Goal: Task Accomplishment & Management: Complete application form

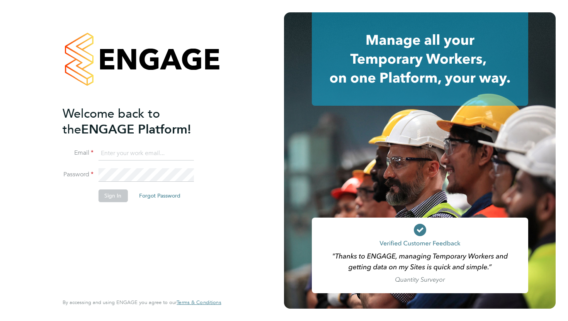
click at [139, 154] on input at bounding box center [145, 154] width 95 height 14
type input "gus.hinestrosa@comparethemarket.com"
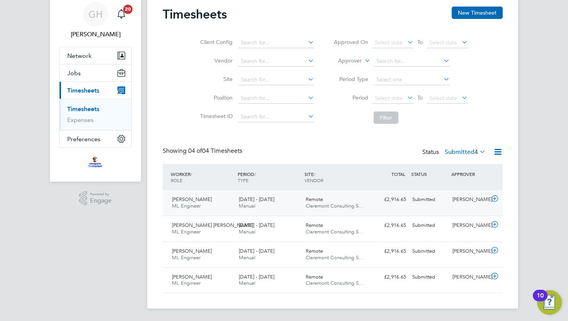
click at [493, 199] on icon at bounding box center [495, 199] width 10 height 6
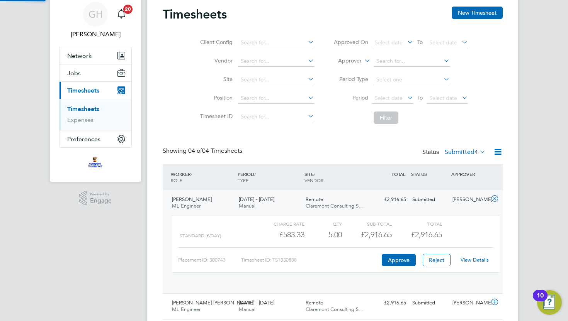
scroll to position [13, 75]
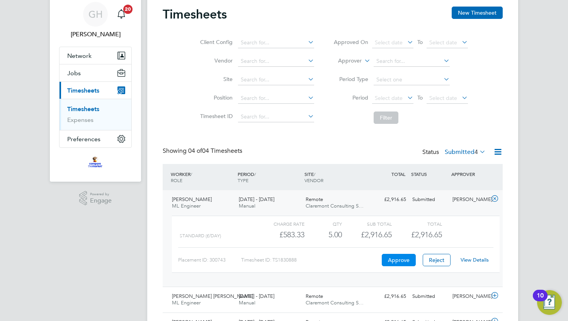
click at [396, 262] on button "Approve" at bounding box center [398, 260] width 34 height 12
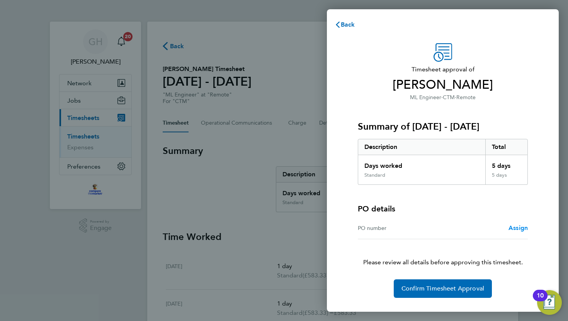
click at [520, 228] on span "Assign" at bounding box center [517, 227] width 19 height 7
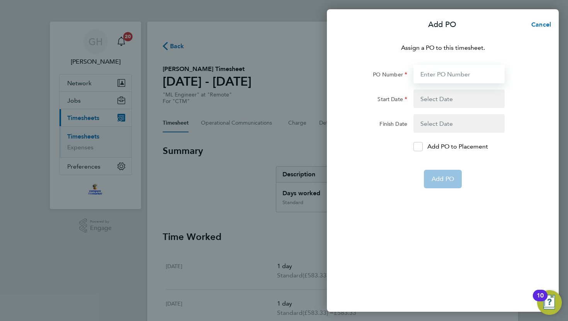
click at [453, 77] on input "PO Number" at bounding box center [458, 74] width 91 height 19
type input "PO-10003220"
type input "[DATE]"
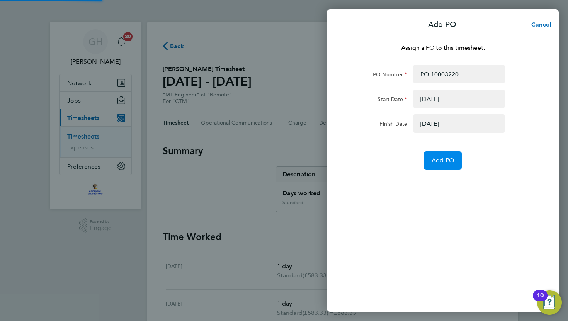
click at [439, 168] on button "Add PO" at bounding box center [443, 160] width 38 height 19
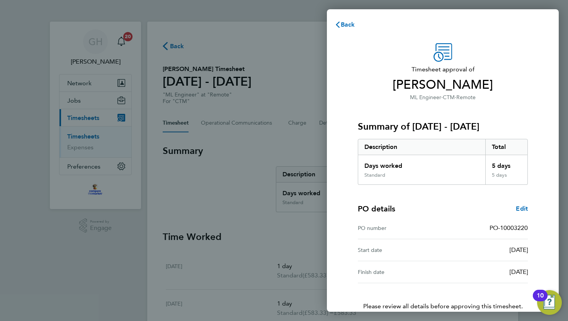
scroll to position [39, 0]
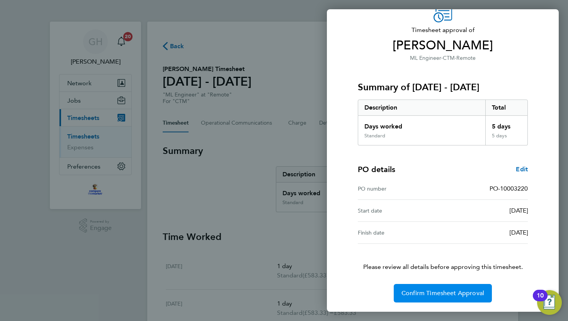
click at [439, 295] on span "Confirm Timesheet Approval" at bounding box center [442, 294] width 83 height 8
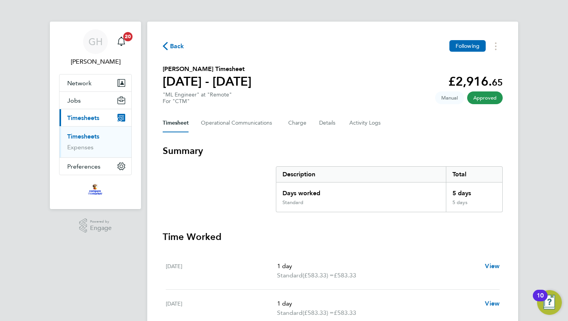
click at [172, 45] on span "Back" at bounding box center [177, 46] width 14 height 9
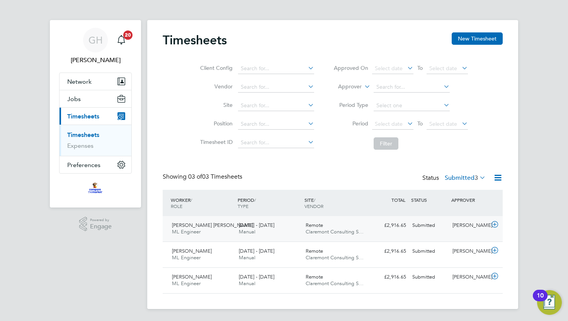
click at [495, 224] on icon at bounding box center [495, 225] width 10 height 6
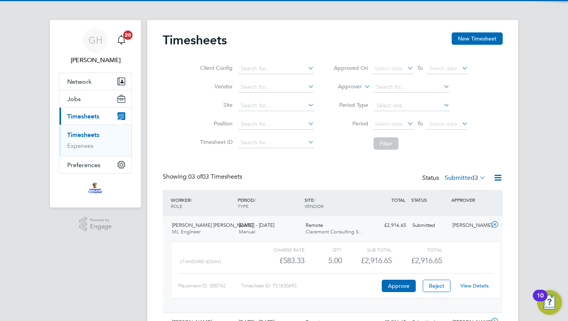
scroll to position [29, 0]
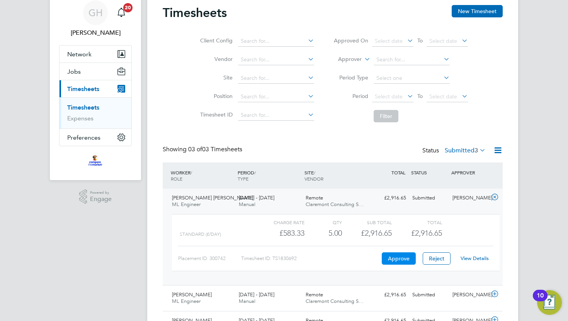
click at [399, 257] on button "Approve" at bounding box center [398, 258] width 34 height 12
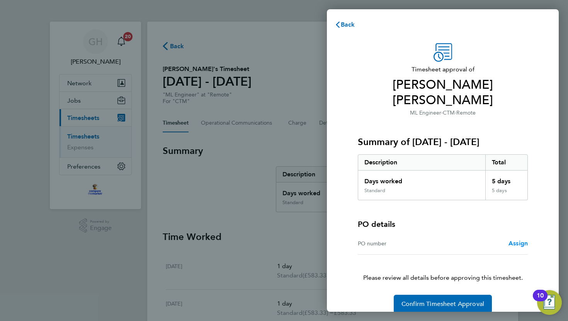
click at [516, 240] on span "Assign" at bounding box center [517, 243] width 19 height 7
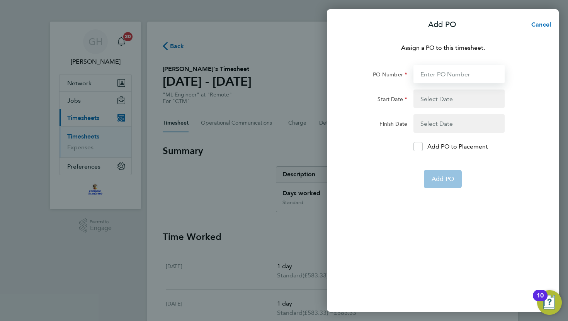
click at [428, 73] on input "PO Number" at bounding box center [458, 74] width 91 height 19
type input "PO-10003220"
type input "[DATE]"
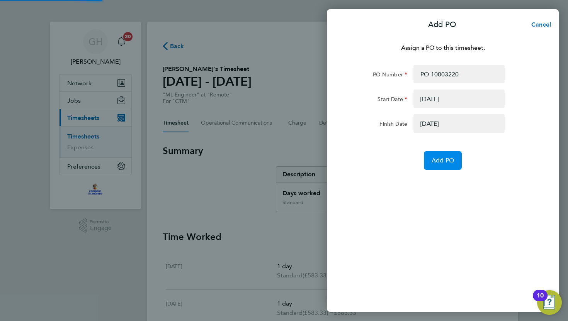
click at [438, 163] on span "Add PO" at bounding box center [442, 161] width 22 height 8
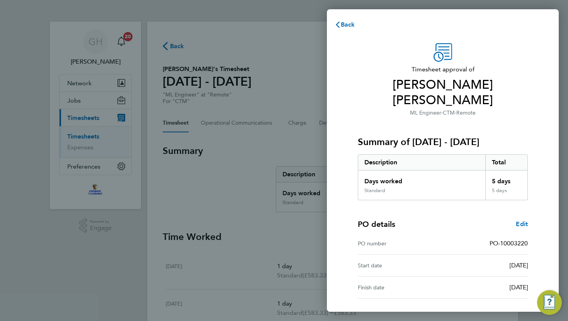
scroll to position [39, 0]
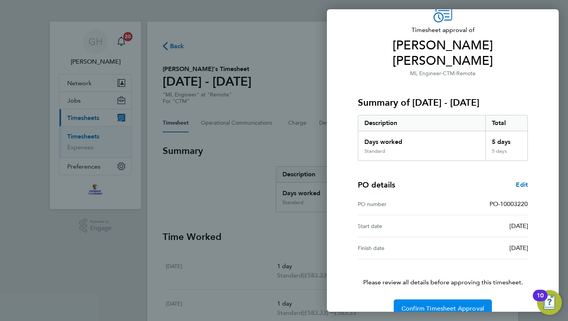
click at [428, 305] on span "Confirm Timesheet Approval" at bounding box center [442, 309] width 83 height 8
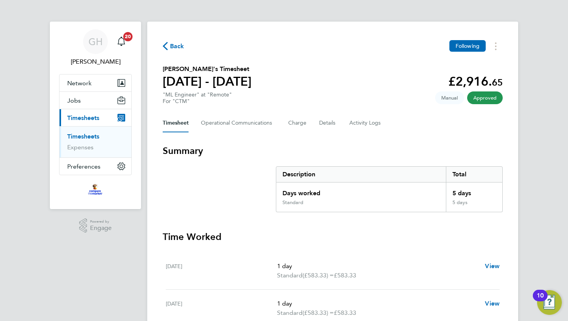
click at [169, 46] on span "Back" at bounding box center [174, 45] width 22 height 7
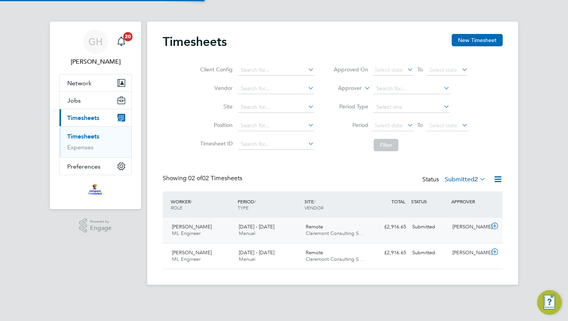
scroll to position [19, 67]
click at [495, 227] on icon at bounding box center [495, 226] width 10 height 6
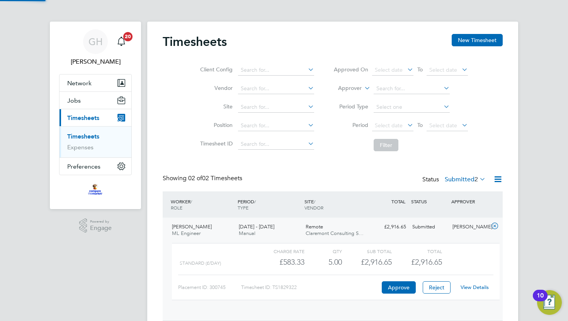
scroll to position [13, 75]
click at [398, 288] on button "Approve" at bounding box center [398, 287] width 34 height 12
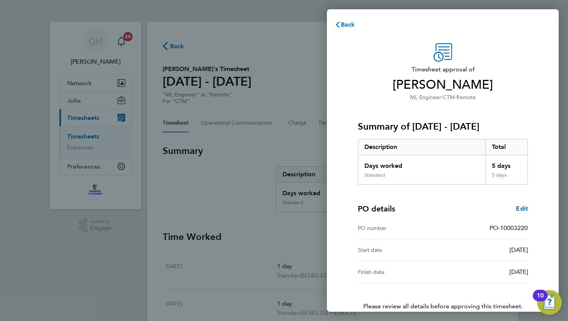
scroll to position [39, 0]
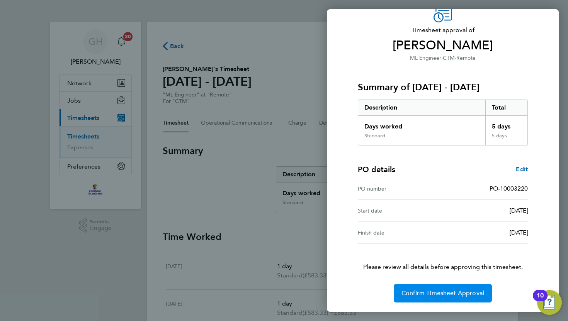
click at [447, 295] on span "Confirm Timesheet Approval" at bounding box center [442, 294] width 83 height 8
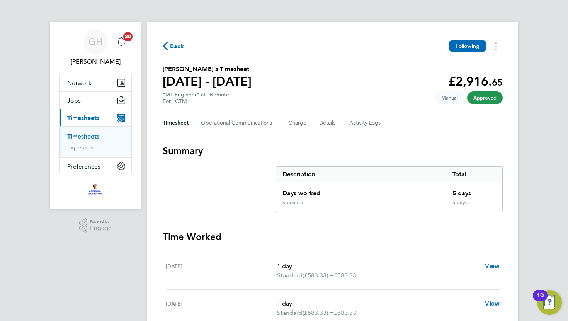
click at [166, 47] on icon "button" at bounding box center [165, 46] width 5 height 8
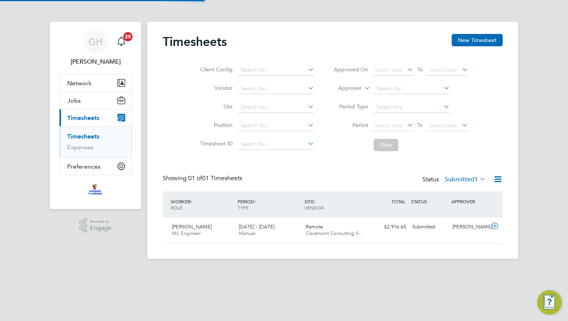
scroll to position [19, 67]
click at [493, 226] on icon at bounding box center [495, 226] width 10 height 6
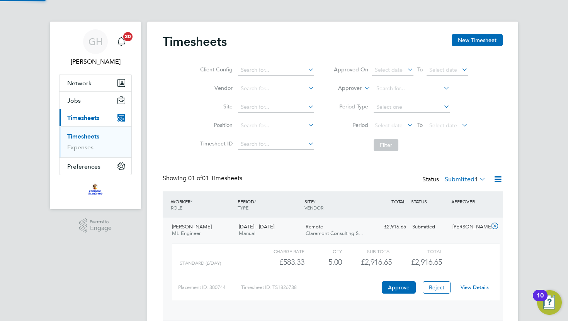
scroll to position [13, 75]
click at [400, 288] on button "Approve" at bounding box center [398, 287] width 34 height 12
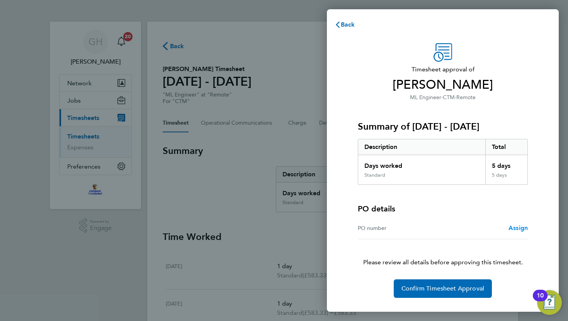
click at [515, 231] on span "Assign" at bounding box center [517, 227] width 19 height 7
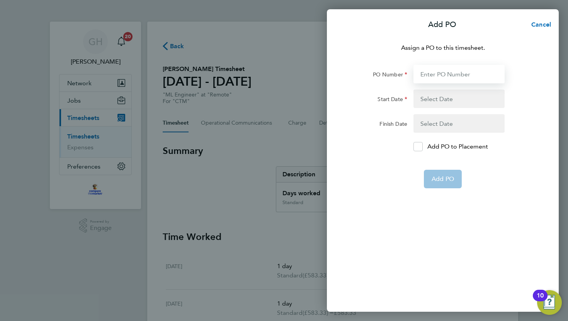
click at [441, 77] on input "PO Number" at bounding box center [458, 74] width 91 height 19
type input "PO-10003220"
type input "[DATE]"
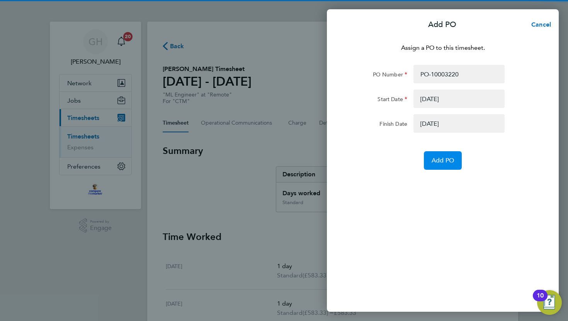
click at [438, 162] on span "Add PO" at bounding box center [442, 161] width 22 height 8
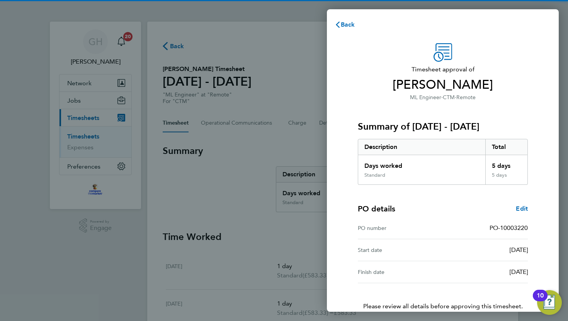
scroll to position [39, 0]
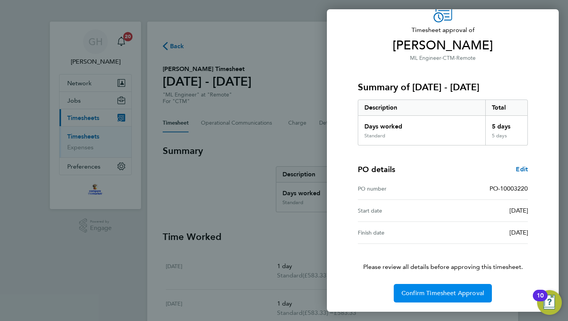
click at [443, 295] on span "Confirm Timesheet Approval" at bounding box center [442, 294] width 83 height 8
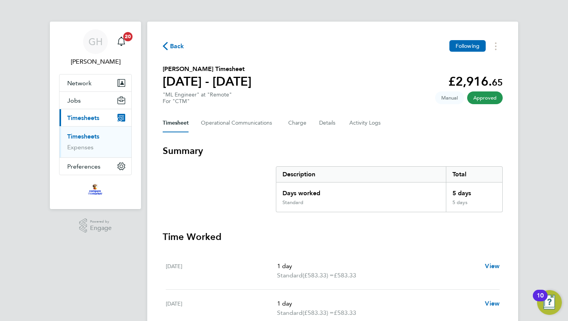
click at [169, 50] on button "Back" at bounding box center [174, 46] width 22 height 10
